Goal: Task Accomplishment & Management: Manage account settings

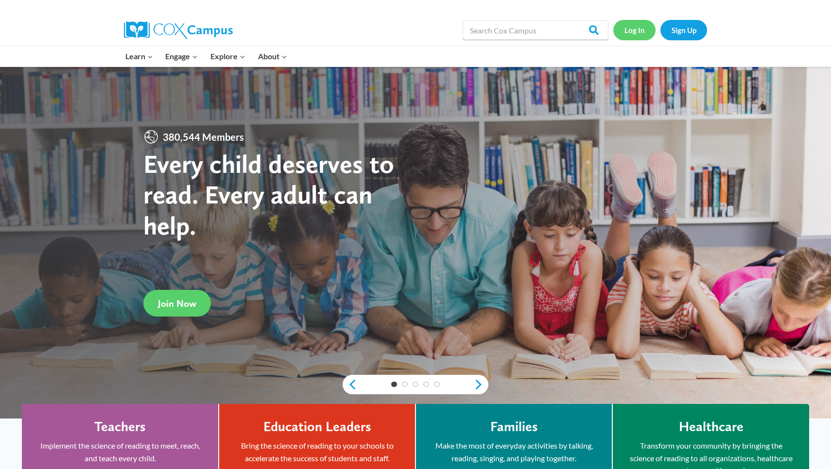
click at [638, 24] on link "Log In" at bounding box center [634, 30] width 42 height 20
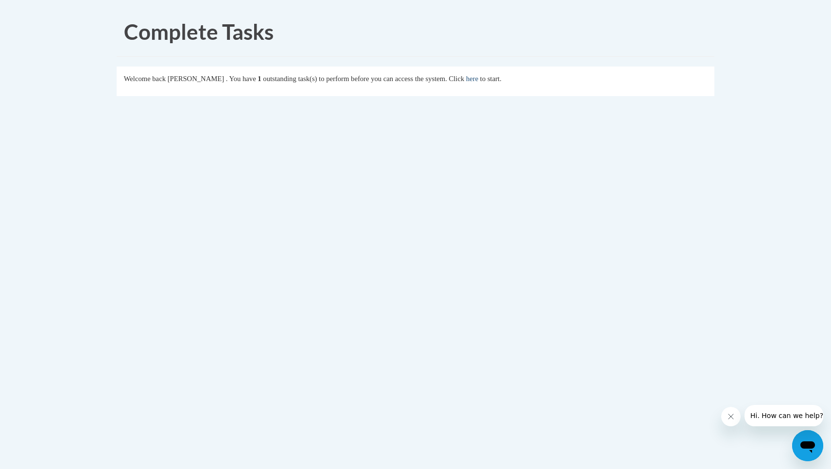
click at [478, 78] on link "here" at bounding box center [472, 79] width 12 height 8
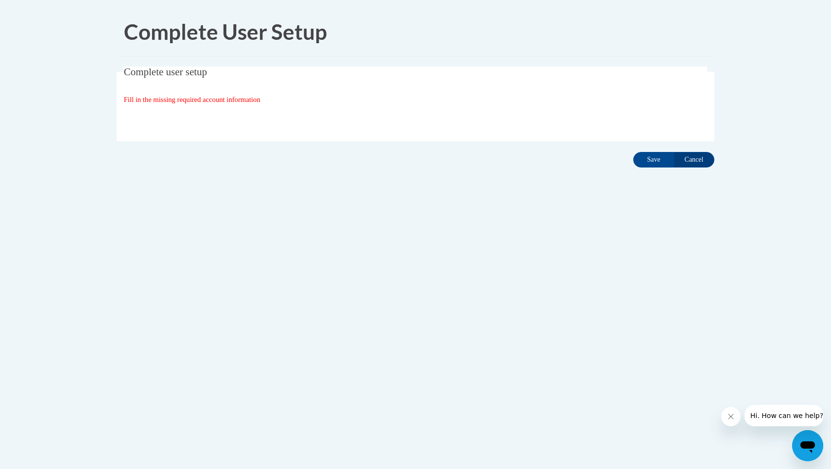
click at [208, 91] on fieldset "Complete user setup Fill in the missing required account information User Profi…" at bounding box center [416, 104] width 598 height 75
click at [659, 161] on input "Save" at bounding box center [653, 160] width 41 height 16
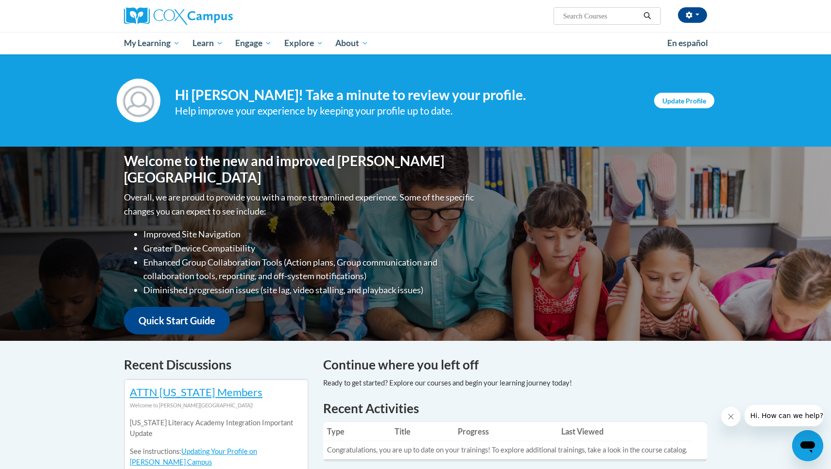
click at [693, 98] on link "Update Profile" at bounding box center [684, 101] width 60 height 16
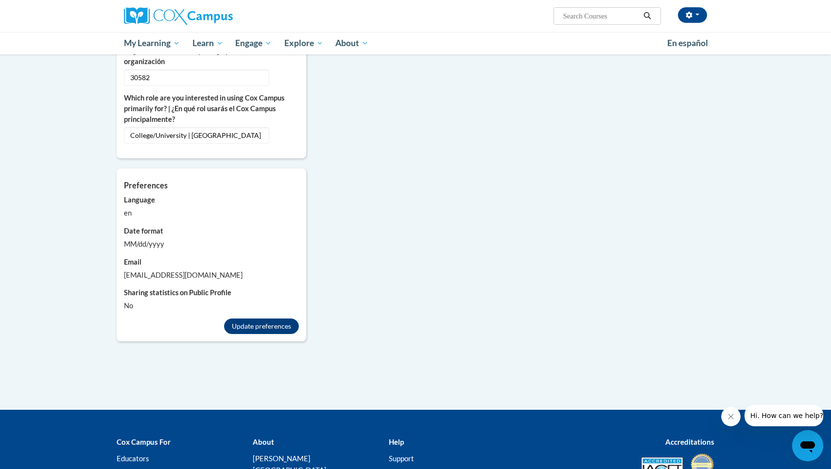
scroll to position [716, 0]
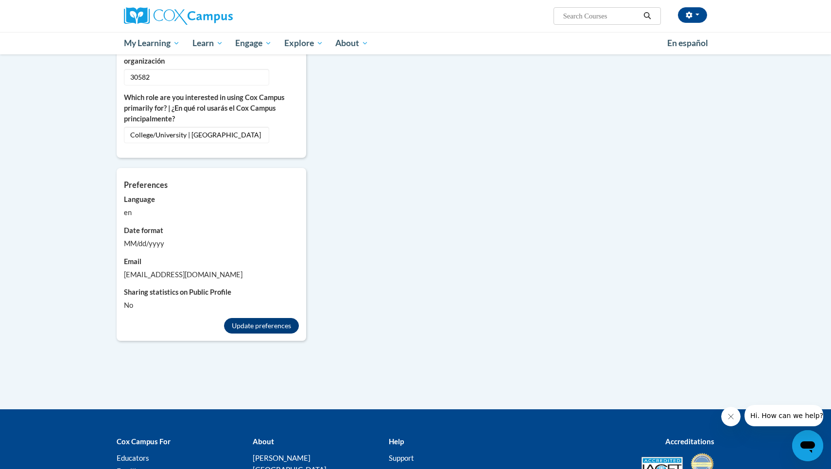
click at [247, 318] on button "Update preferences" at bounding box center [261, 326] width 75 height 16
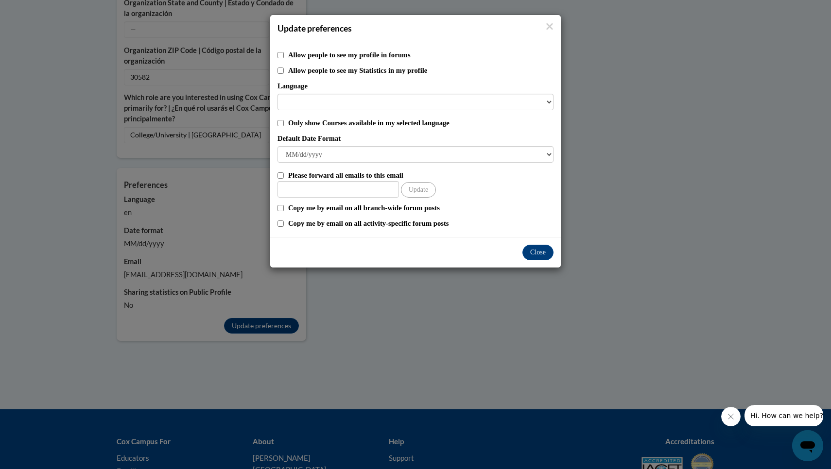
click at [549, 19] on div "Update preferences" at bounding box center [415, 28] width 291 height 27
click at [548, 25] on icon "Close" at bounding box center [550, 26] width 6 height 6
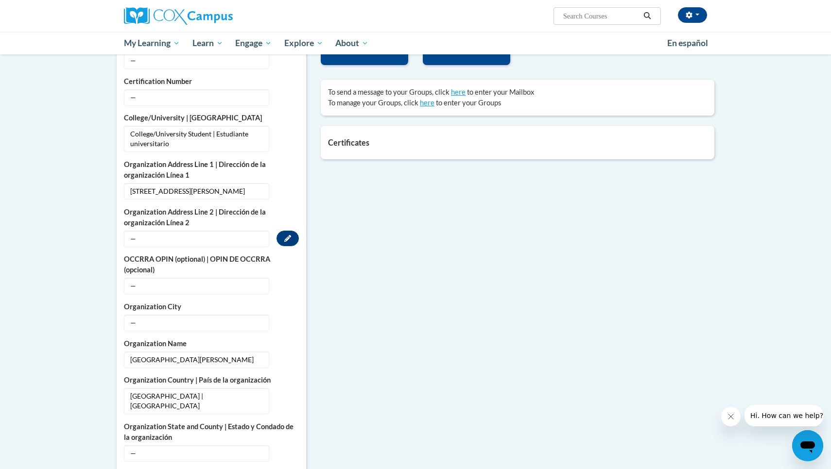
scroll to position [288, 0]
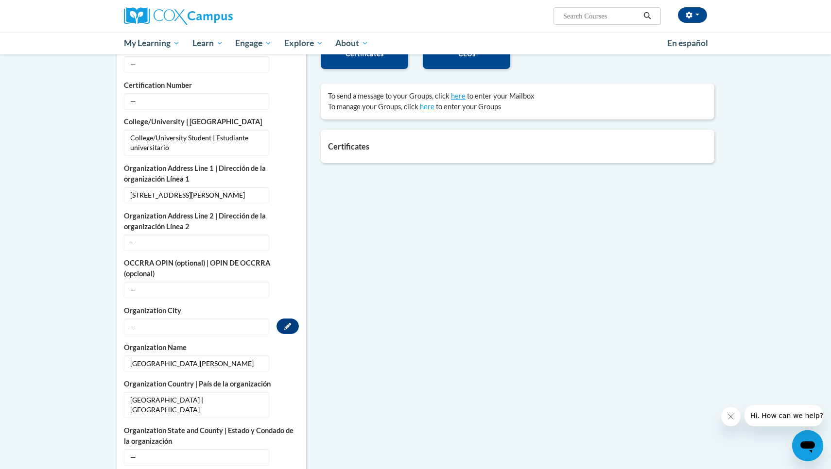
click at [177, 329] on span "—" at bounding box center [196, 327] width 145 height 17
click at [280, 327] on button "Edit" at bounding box center [287, 327] width 22 height 16
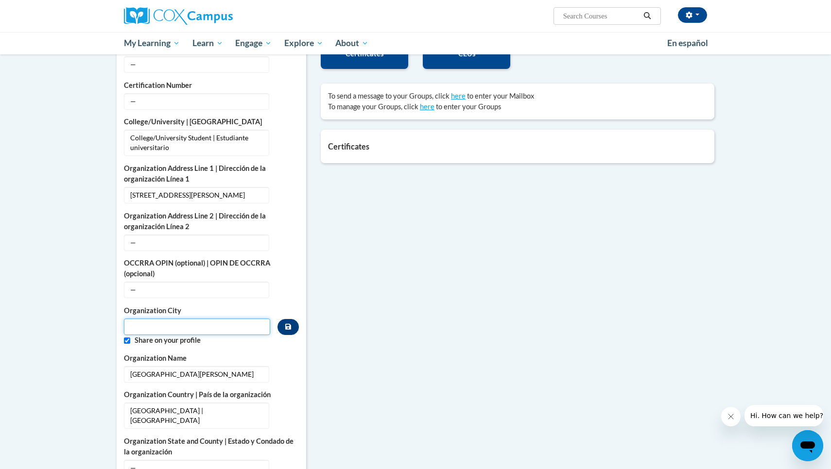
click at [217, 329] on input "Metadata input" at bounding box center [197, 327] width 146 height 17
type input "Young Harris"
click at [397, 225] on div "More About Me Click or press to edit any of the profile fields below. Select mu…" at bounding box center [415, 390] width 612 height 799
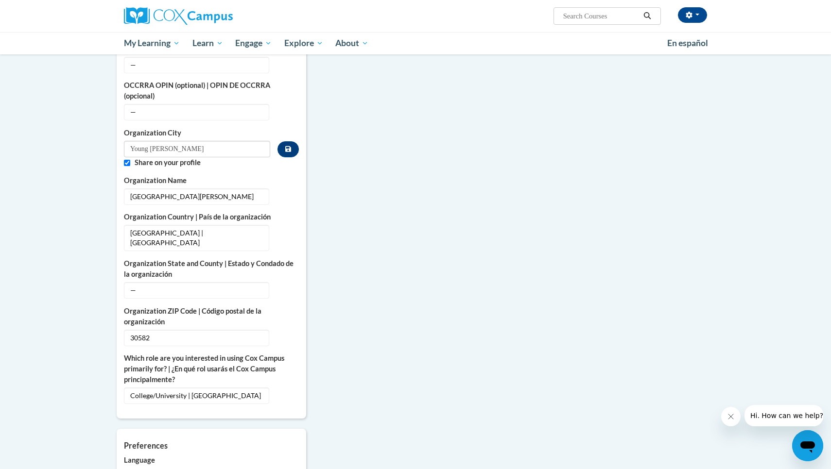
scroll to position [467, 0]
click at [206, 281] on span "—" at bounding box center [196, 289] width 145 height 17
click at [205, 285] on span "—" at bounding box center [196, 289] width 145 height 17
click at [149, 281] on span "—" at bounding box center [196, 289] width 145 height 17
click at [289, 286] on icon "Custom profile fields" at bounding box center [287, 289] width 7 height 7
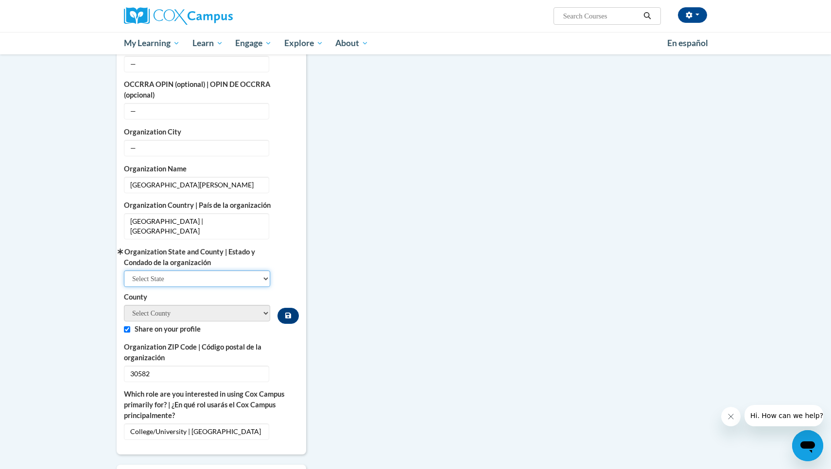
select select "Georgia"
click at [174, 305] on select "County" at bounding box center [197, 313] width 146 height 17
select select "Towns"
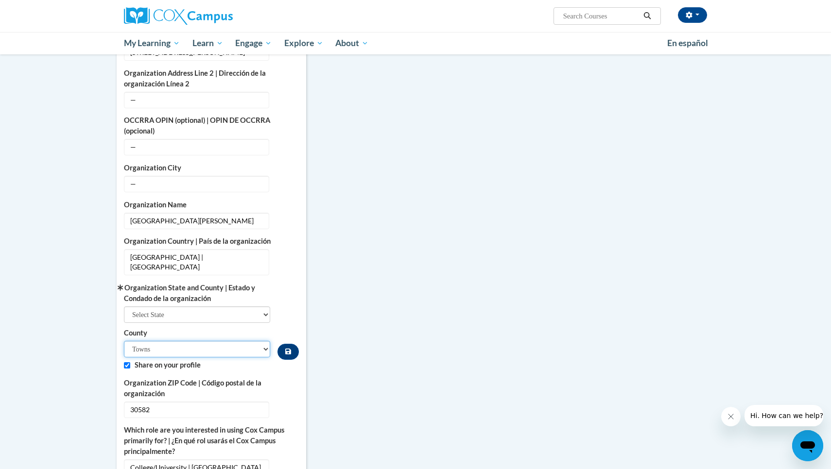
scroll to position [432, 0]
click at [336, 261] on div "More About Me Click or press to edit any of the profile fields below. Select mu…" at bounding box center [415, 265] width 612 height 836
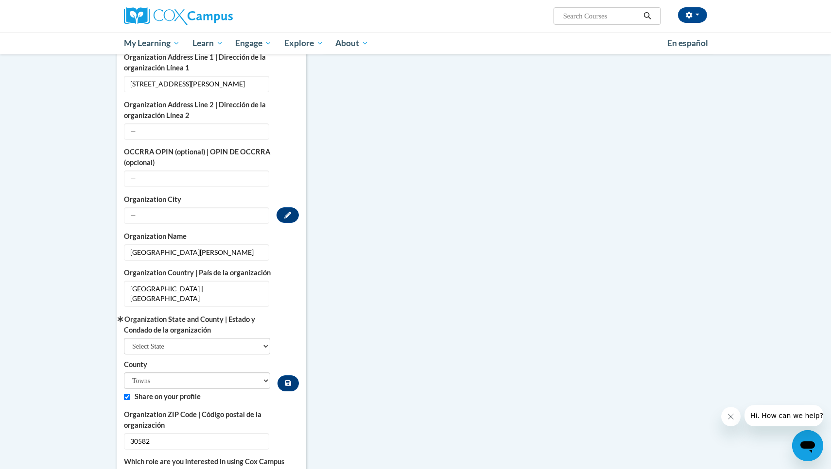
click at [191, 215] on span "—" at bounding box center [196, 215] width 145 height 17
click at [294, 219] on button "Edit" at bounding box center [287, 215] width 22 height 16
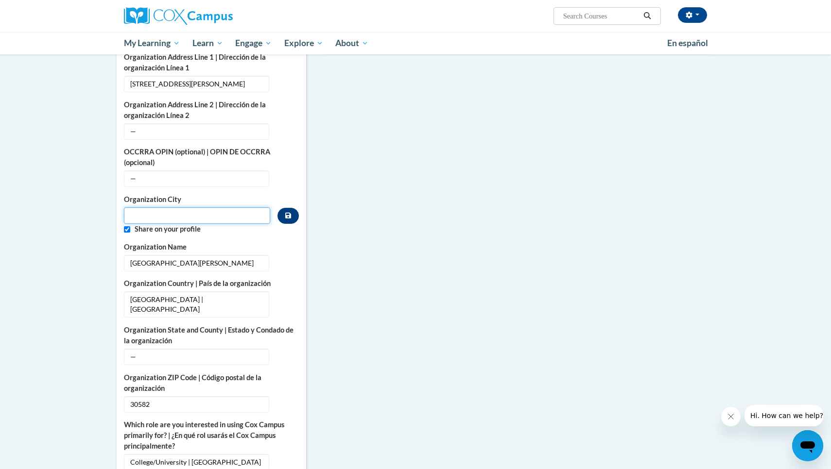
click at [223, 212] on input "Metadata input" at bounding box center [197, 215] width 146 height 17
click at [228, 349] on span "—" at bounding box center [196, 357] width 145 height 17
click at [280, 349] on button "Edit" at bounding box center [287, 357] width 22 height 16
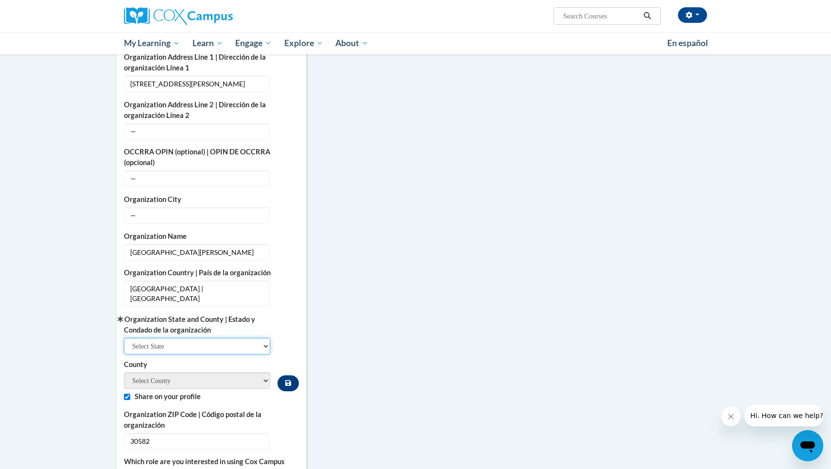
select select "Georgia"
select select "Towns"
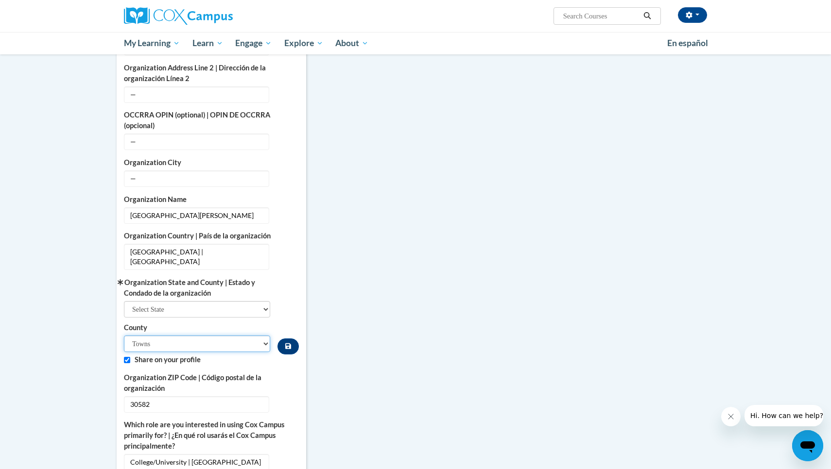
scroll to position [437, 0]
click at [293, 338] on button "Custom profile fields" at bounding box center [287, 346] width 21 height 16
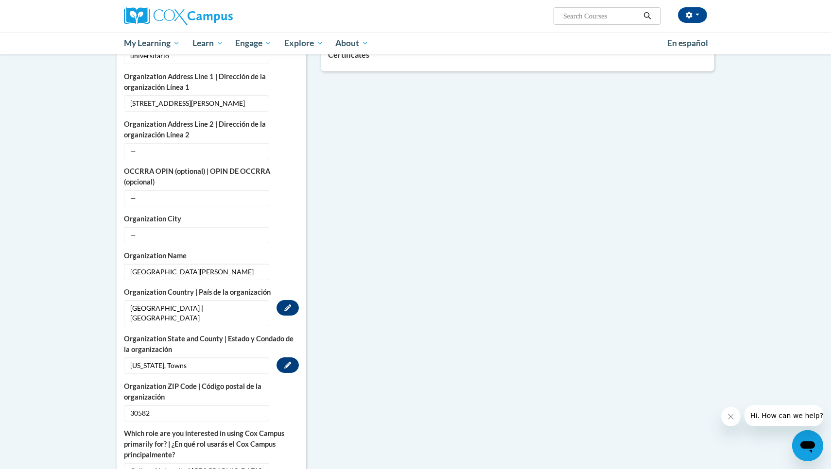
scroll to position [383, 0]
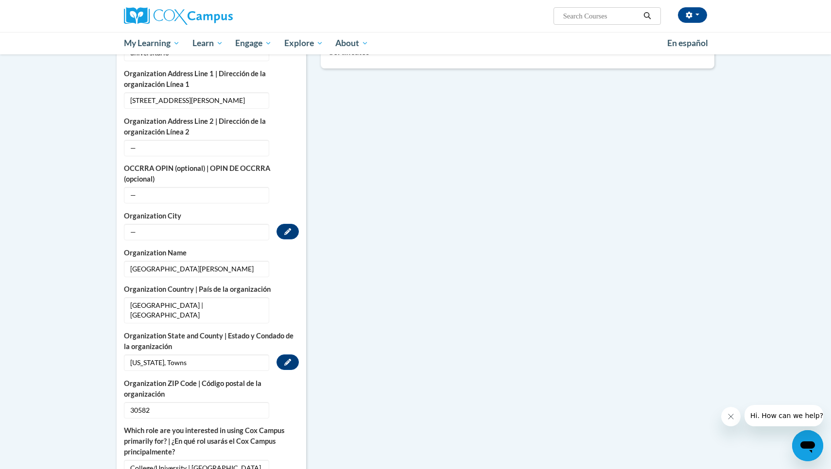
click at [189, 229] on span "—" at bounding box center [196, 232] width 145 height 17
click at [291, 230] on button "Edit" at bounding box center [287, 232] width 22 height 16
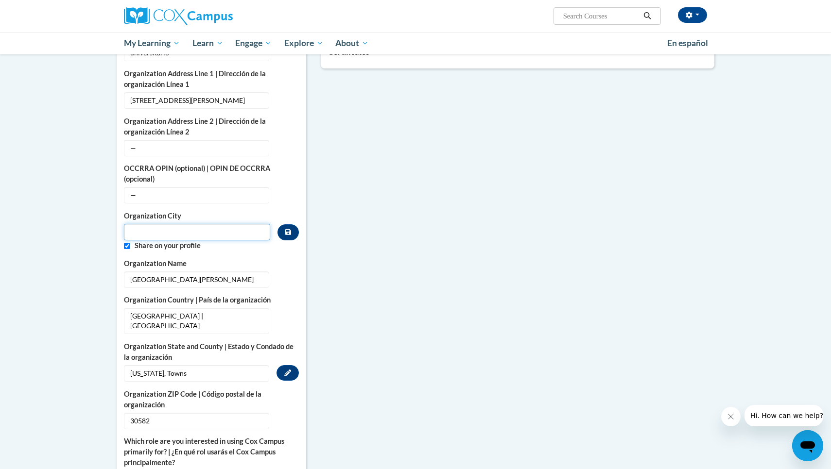
click at [224, 225] on input "Metadata input" at bounding box center [197, 232] width 146 height 17
type input "Young Harris"
click at [292, 229] on button "Custom profile fields" at bounding box center [287, 232] width 21 height 16
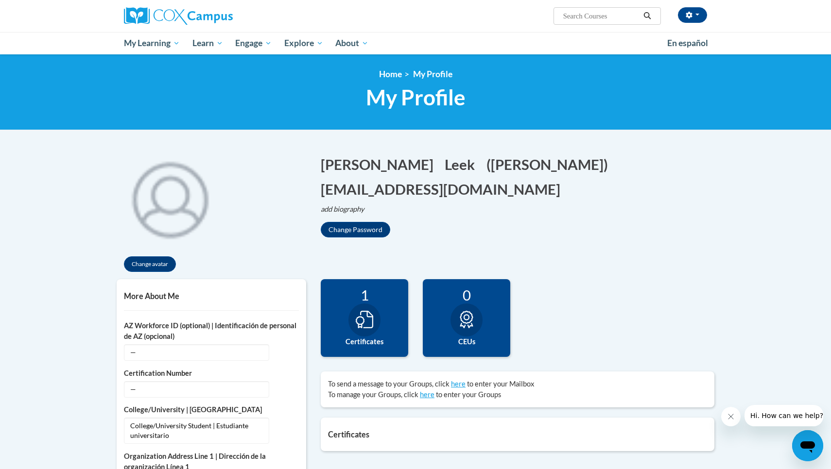
scroll to position [0, 0]
click at [364, 222] on button "Change Password" at bounding box center [355, 230] width 69 height 16
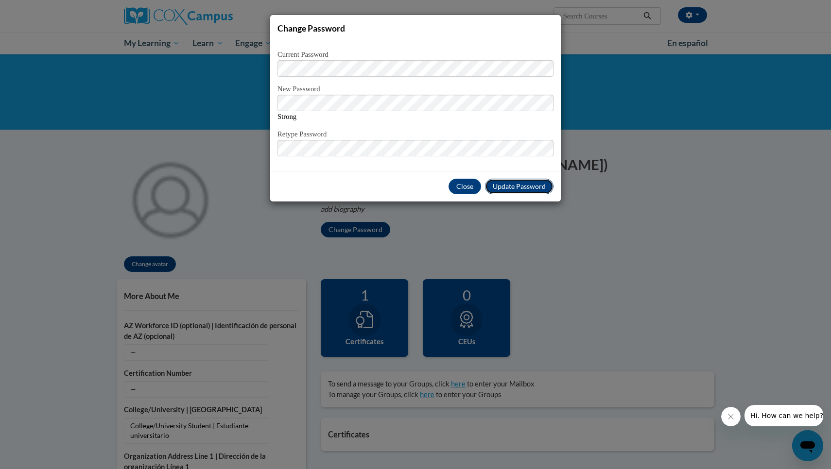
click at [529, 184] on span "Update Password" at bounding box center [519, 186] width 53 height 8
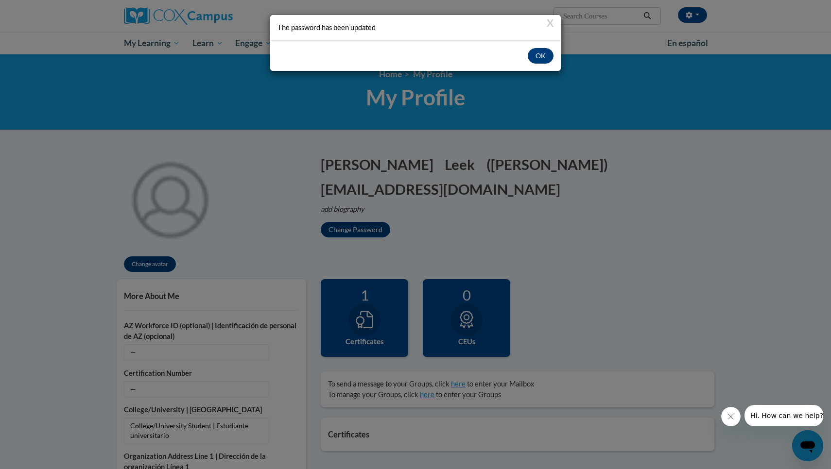
click at [542, 58] on button "OK" at bounding box center [541, 56] width 26 height 16
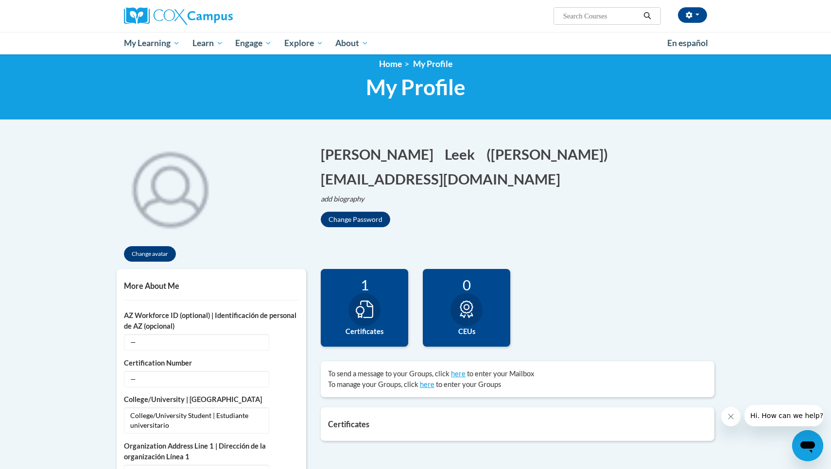
scroll to position [13, 0]
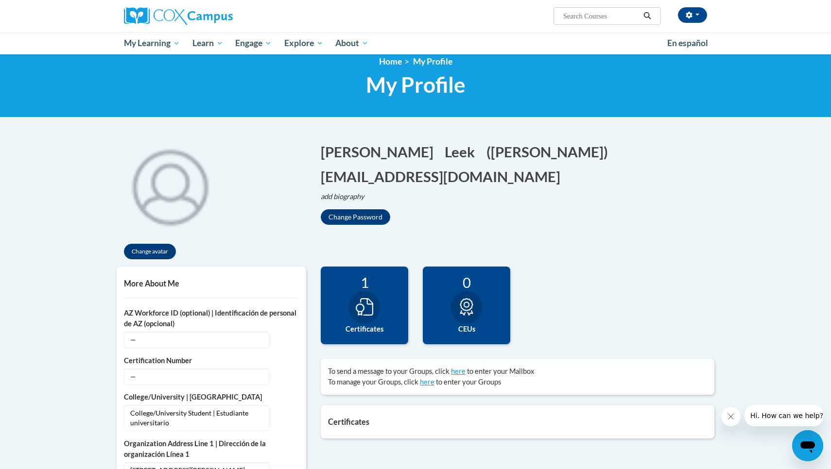
click at [145, 247] on button "Change avatar" at bounding box center [150, 252] width 52 height 16
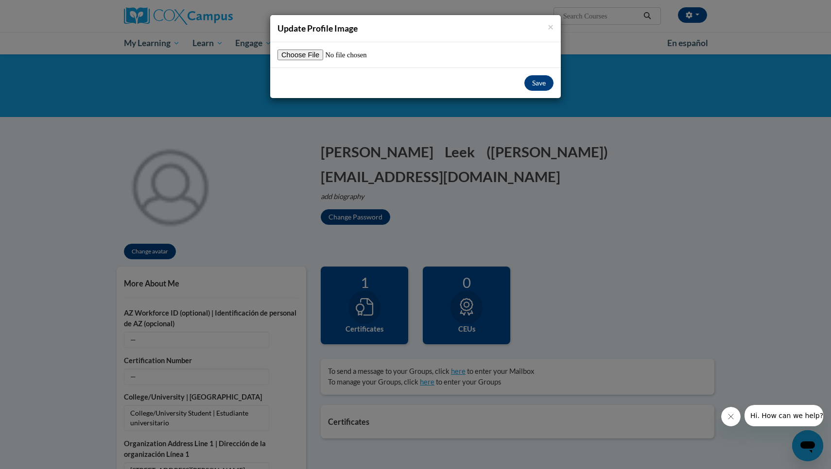
click at [553, 29] on div "× Update Profile Image" at bounding box center [415, 28] width 291 height 27
click at [549, 27] on span "×" at bounding box center [551, 26] width 6 height 12
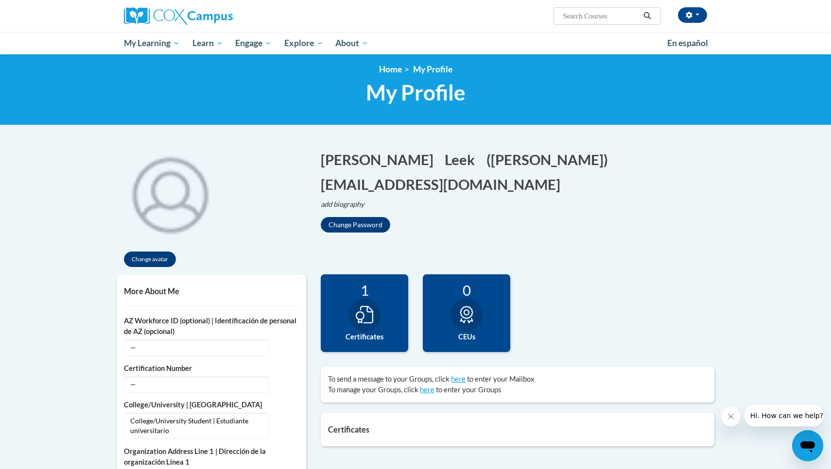
scroll to position [4, 0]
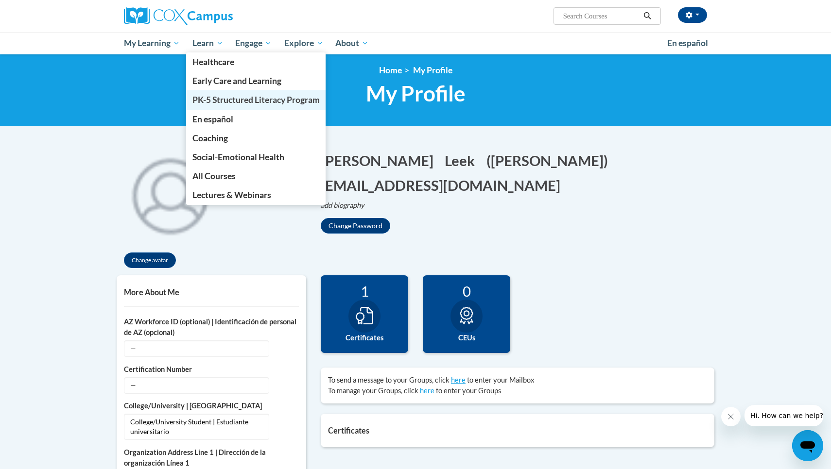
click at [217, 100] on span "PK-5 Structured Literacy Program" at bounding box center [255, 100] width 127 height 10
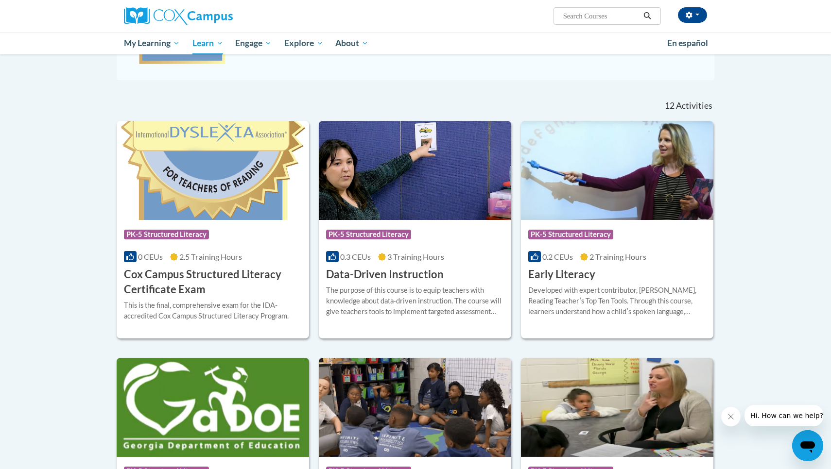
scroll to position [250, 0]
click at [585, 275] on h3 "Early Literacy" at bounding box center [561, 274] width 67 height 15
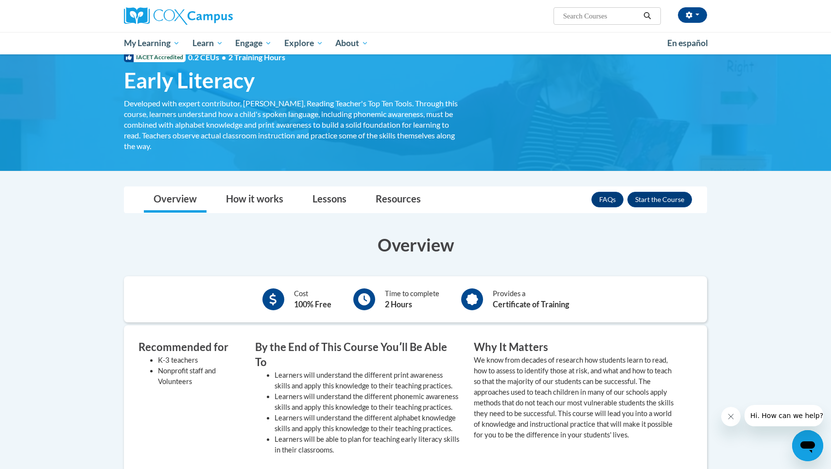
scroll to position [32, 0]
